Goal: Task Accomplishment & Management: Manage account settings

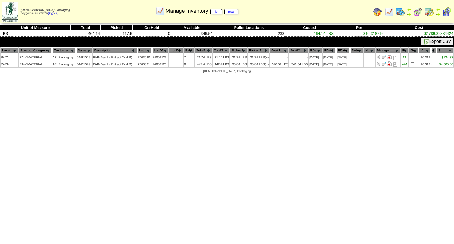
click at [438, 13] on img at bounding box center [437, 14] width 5 height 5
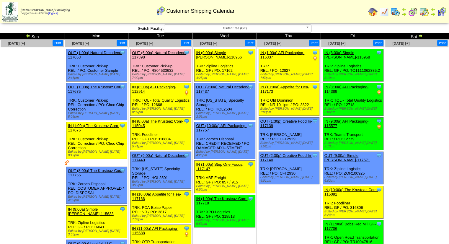
click at [298, 29] on span "GlutenFree (GF)" at bounding box center [235, 28] width 137 height 7
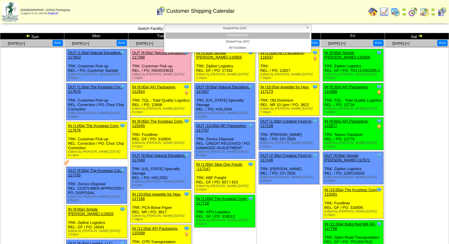
click at [275, 37] on li "FreeFrom (FF)" at bounding box center [237, 35] width 145 height 6
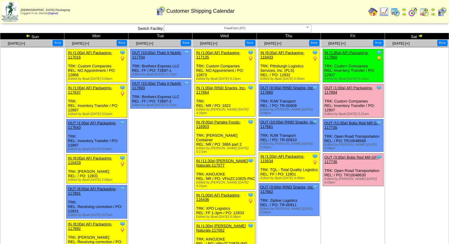
click at [420, 35] on img at bounding box center [420, 35] width 5 height 5
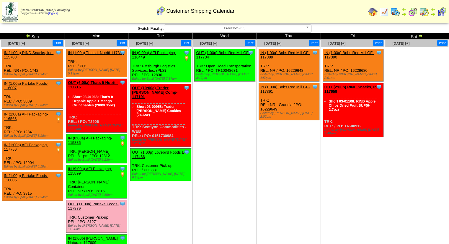
click at [420, 35] on img at bounding box center [420, 35] width 5 height 5
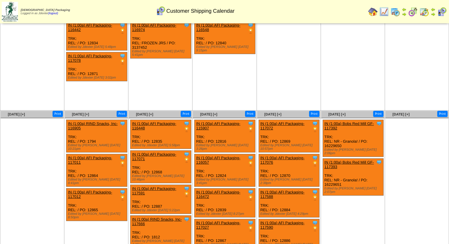
scroll to position [66, 0]
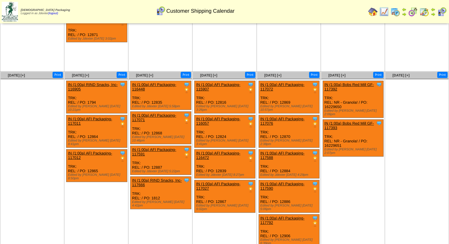
click at [161, 82] on link "IN (1:00a) AFI Packaging-116448" at bounding box center [154, 86] width 44 height 9
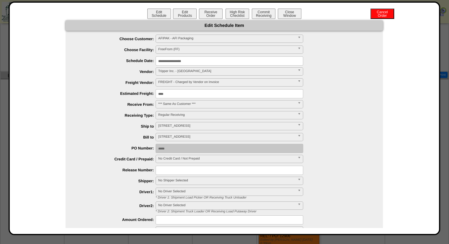
click at [174, 63] on input "**********" at bounding box center [230, 60] width 148 height 9
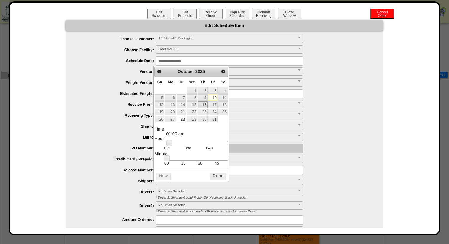
click at [206, 104] on link "16" at bounding box center [202, 104] width 9 height 6
type input "**********"
click at [221, 176] on button "Done" at bounding box center [218, 176] width 17 height 7
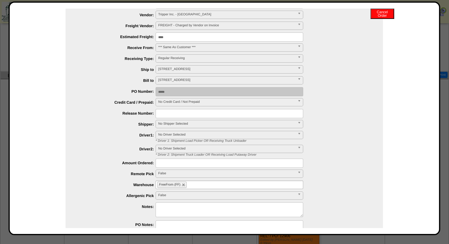
scroll to position [89, 0]
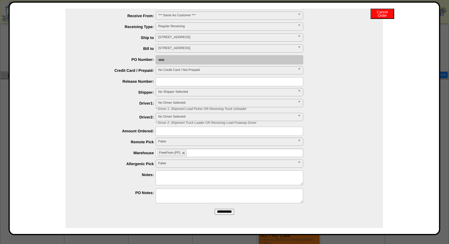
drag, startPoint x: 224, startPoint y: 212, endPoint x: 255, endPoint y: 39, distance: 175.3
click at [224, 213] on input "**********" at bounding box center [224, 212] width 19 height 6
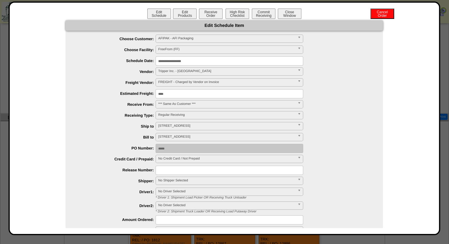
scroll to position [0, 0]
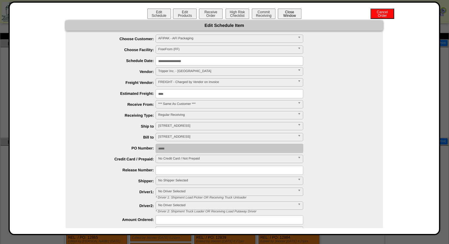
click at [289, 11] on button "Close Window" at bounding box center [290, 14] width 24 height 10
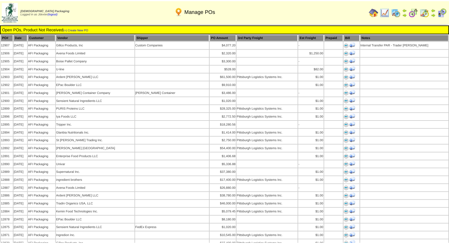
scroll to position [295, 0]
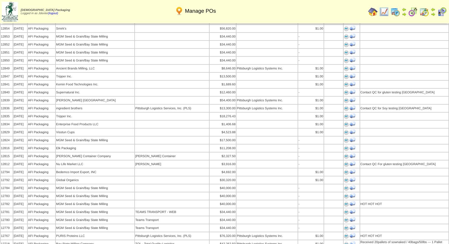
click at [375, 12] on img at bounding box center [372, 11] width 9 height 9
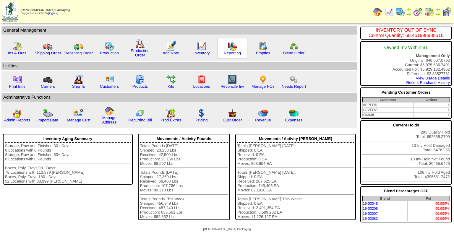
click at [232, 49] on img at bounding box center [231, 45] width 9 height 9
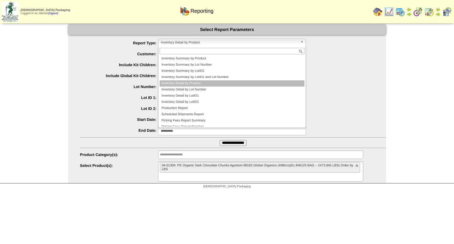
click at [206, 40] on span "Inventory Detail by Product" at bounding box center [229, 42] width 137 height 7
click at [195, 83] on li "Inventory Detail by Product" at bounding box center [232, 83] width 145 height 6
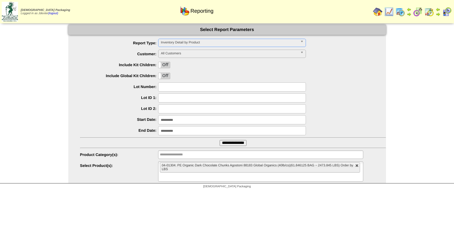
click at [357, 167] on link at bounding box center [357, 166] width 4 height 4
type input "**********"
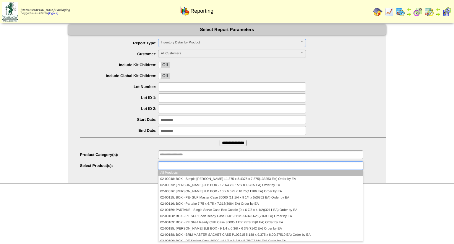
click at [357, 167] on ul at bounding box center [260, 165] width 205 height 9
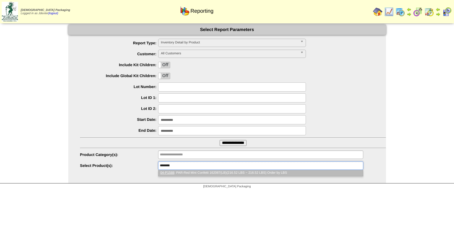
type input "********"
click at [286, 170] on li "04-P1588 : PAR-Red Mini Confetti 162087(LB)(216.52 LBS ~ 216.52 LBS) Order by L…" at bounding box center [260, 173] width 204 height 6
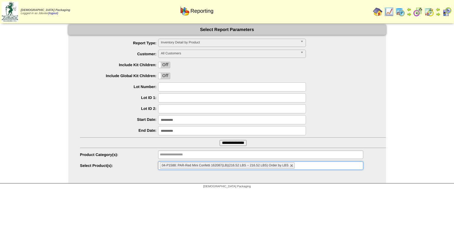
click at [240, 140] on input "**********" at bounding box center [232, 143] width 27 height 6
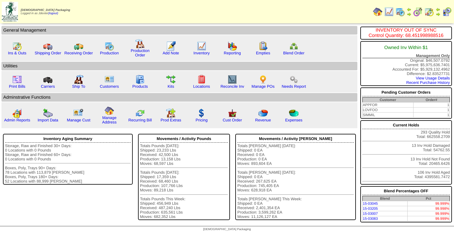
click at [408, 12] on img at bounding box center [408, 14] width 5 height 5
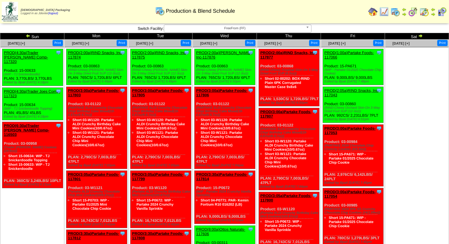
click at [25, 36] on td "Sun" at bounding box center [32, 36] width 64 height 6
click at [27, 35] on img at bounding box center [28, 35] width 5 height 5
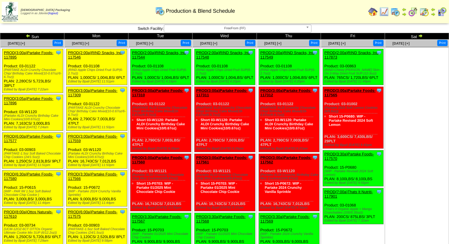
click at [27, 35] on img at bounding box center [28, 35] width 5 height 5
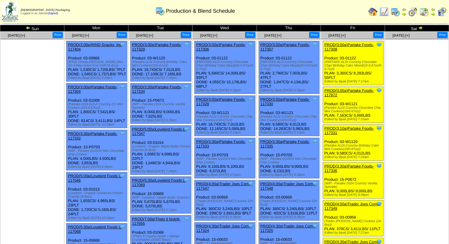
scroll to position [1, 0]
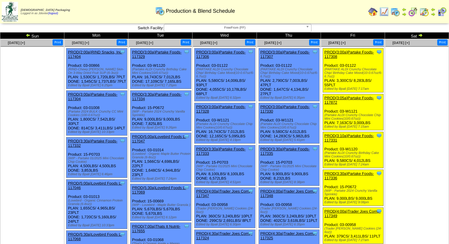
click at [167, 95] on link "PROD(3:30a)Partake Foods-117334" at bounding box center [157, 96] width 50 height 9
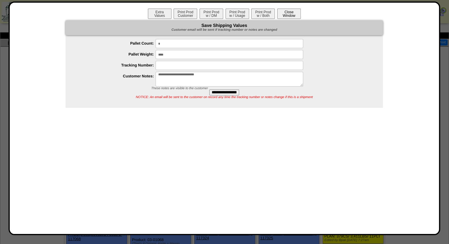
click at [291, 9] on button "Close Window" at bounding box center [289, 14] width 24 height 10
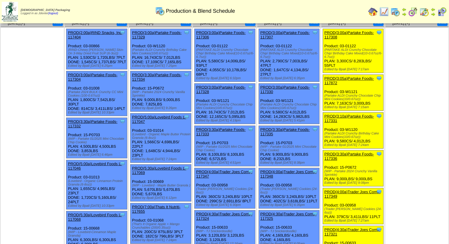
scroll to position [20, 0]
click at [275, 150] on div "(WIP - Partake 01/2025 Mini Chocolate Chip Cookie)" at bounding box center [290, 148] width 59 height 7
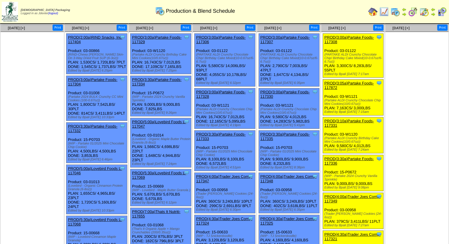
scroll to position [15, 0]
